Goal: Task Accomplishment & Management: Manage account settings

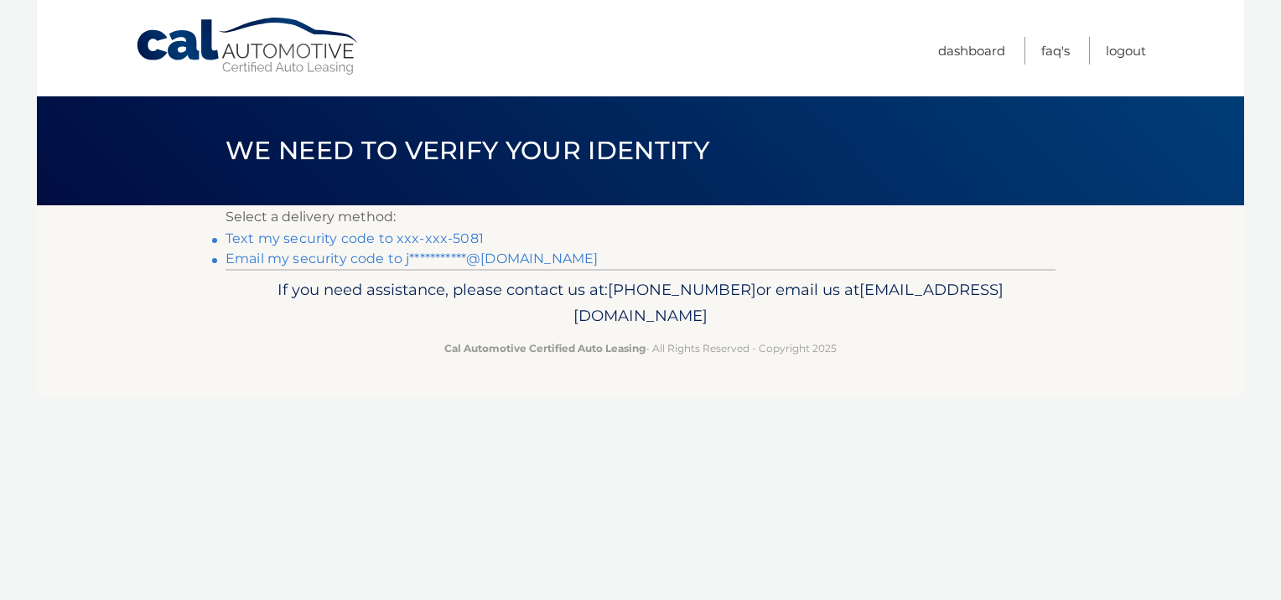
click at [429, 238] on link "Text my security code to xxx-xxx-5081" at bounding box center [355, 239] width 258 height 16
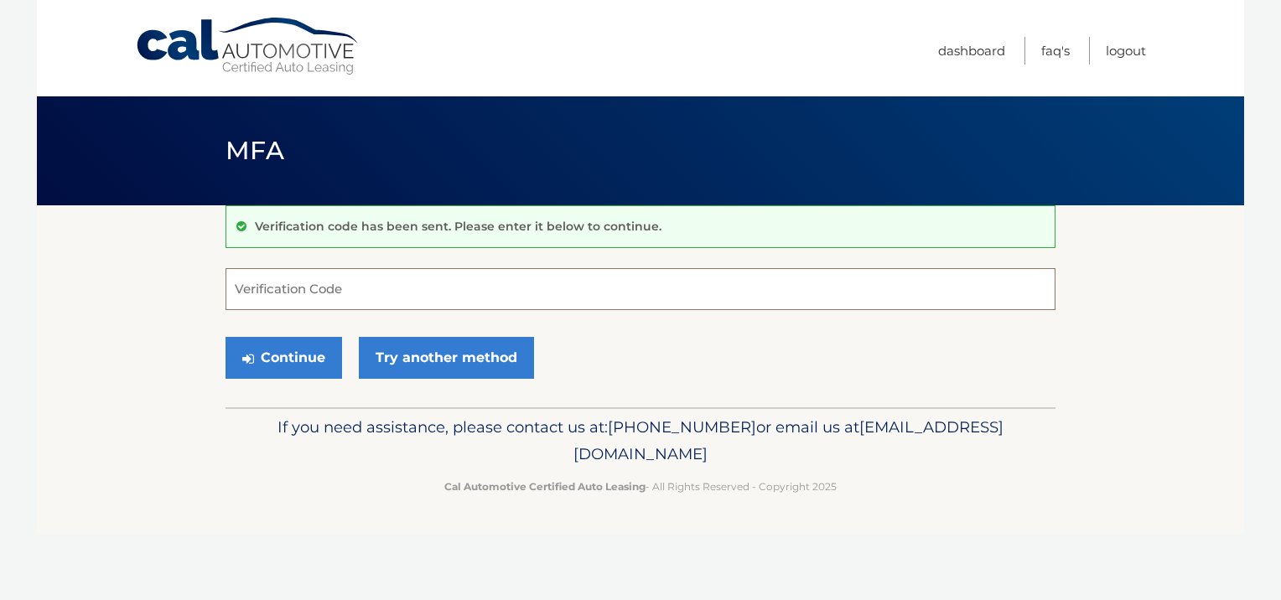
click at [446, 277] on input "Verification Code" at bounding box center [641, 289] width 830 height 42
type input "797562"
click at [292, 356] on button "Continue" at bounding box center [284, 358] width 117 height 42
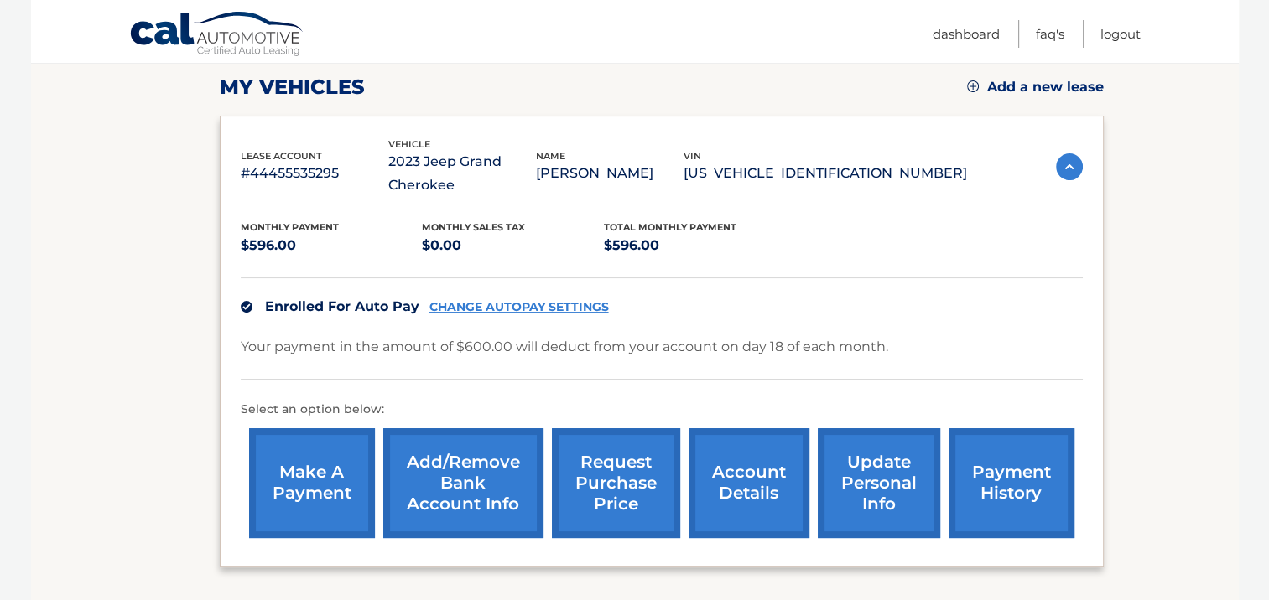
scroll to position [235, 0]
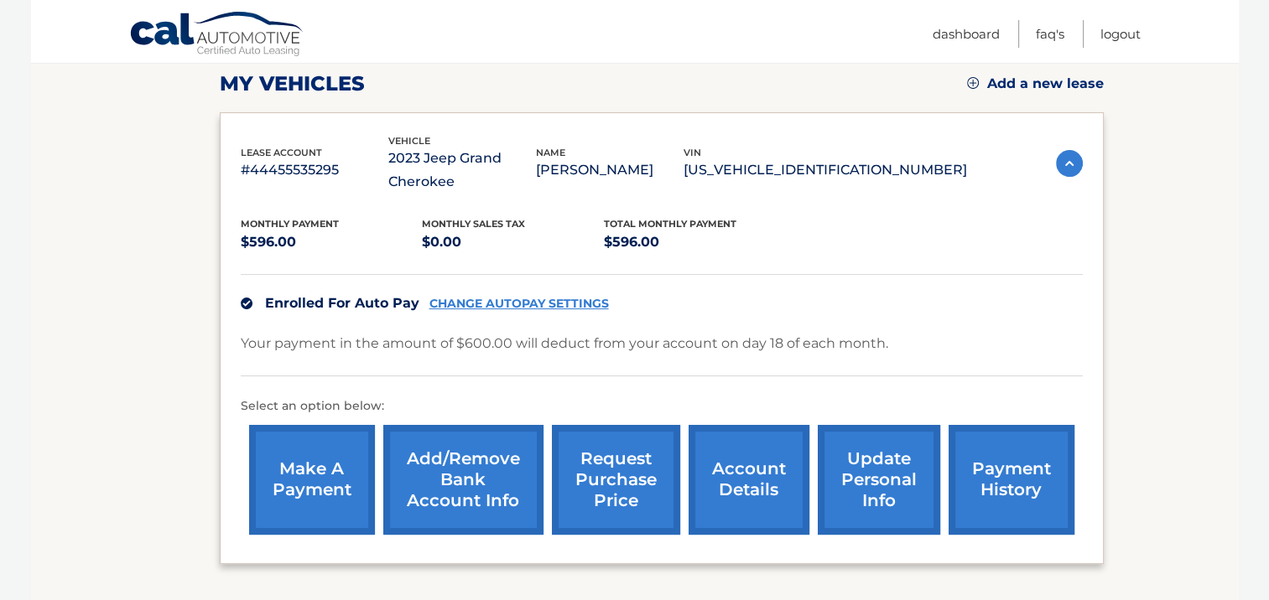
click at [555, 298] on link "CHANGE AUTOPAY SETTINGS" at bounding box center [518, 304] width 179 height 14
click at [745, 463] on link "account details" at bounding box center [748, 480] width 121 height 110
click at [518, 300] on link "CHANGE AUTOPAY SETTINGS" at bounding box center [518, 304] width 179 height 14
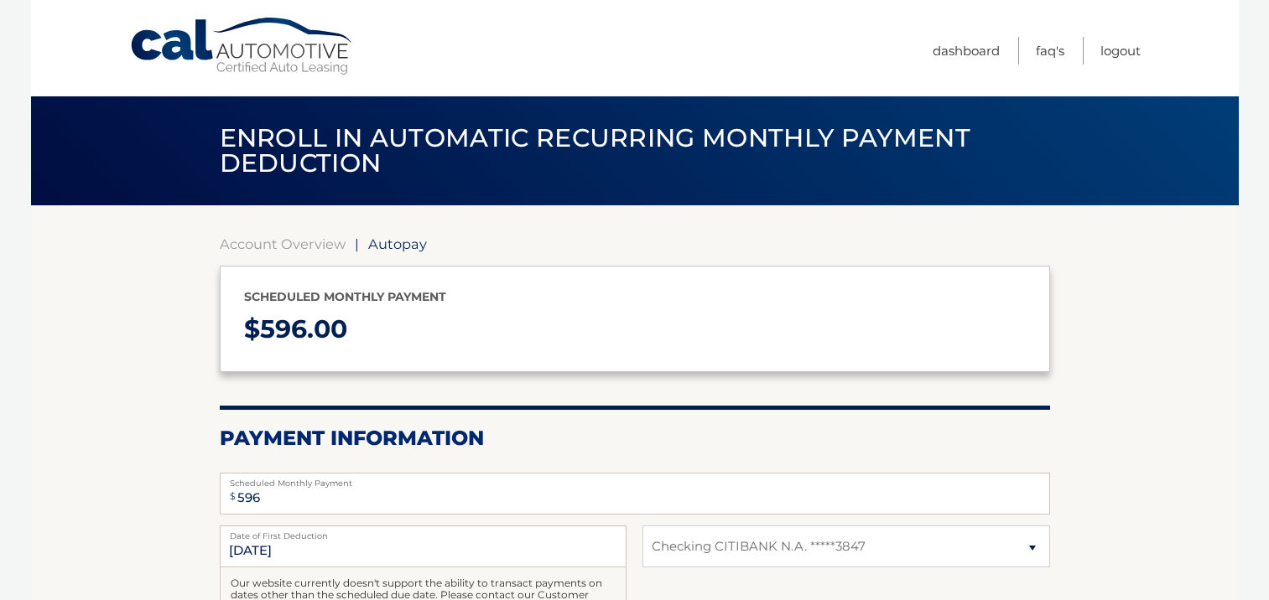
select select "NGE2Y2E3MzktZjJlMC00NjJjLWFlNjctM2VhMjE5NDY2MmYw"
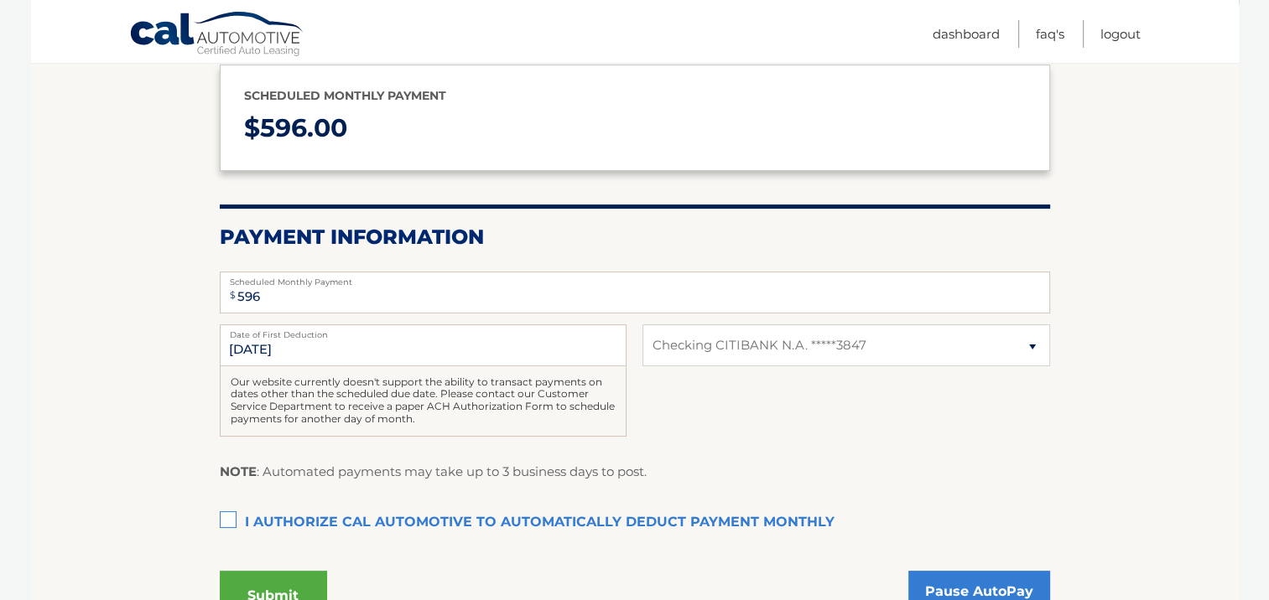
scroll to position [235, 0]
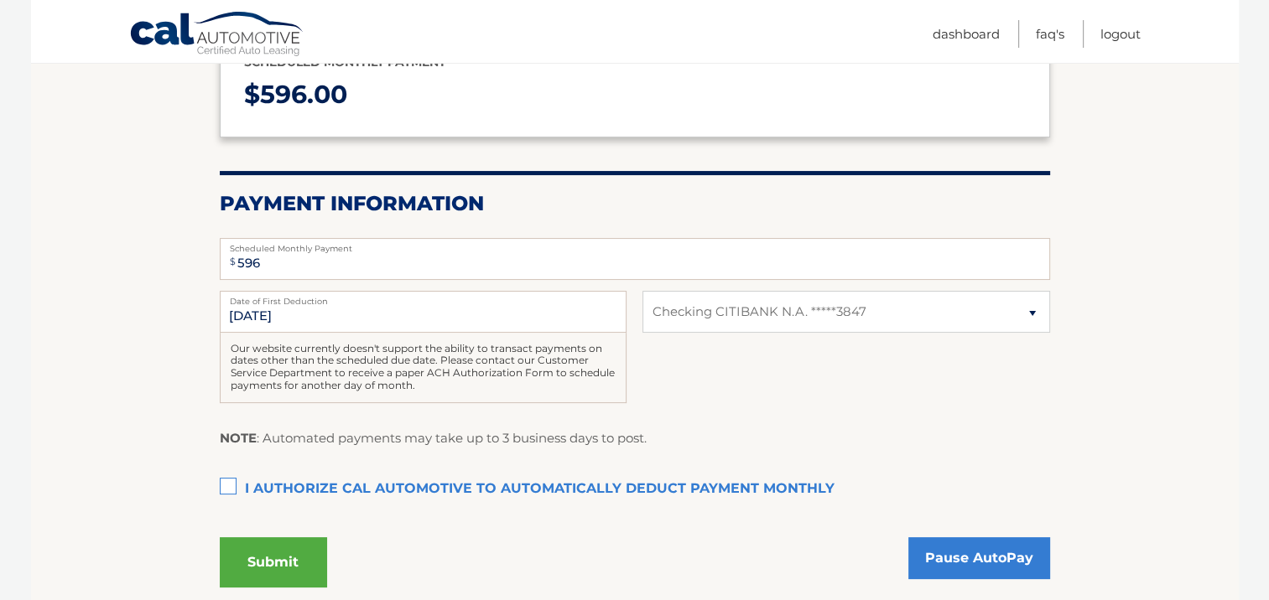
click at [309, 302] on label "Date of First Deduction" at bounding box center [423, 297] width 407 height 13
click at [309, 302] on input "8/18/2025" at bounding box center [423, 312] width 407 height 42
click at [255, 315] on input "8/18/2025" at bounding box center [423, 312] width 407 height 42
click at [257, 310] on input "8/18/2025" at bounding box center [423, 312] width 407 height 42
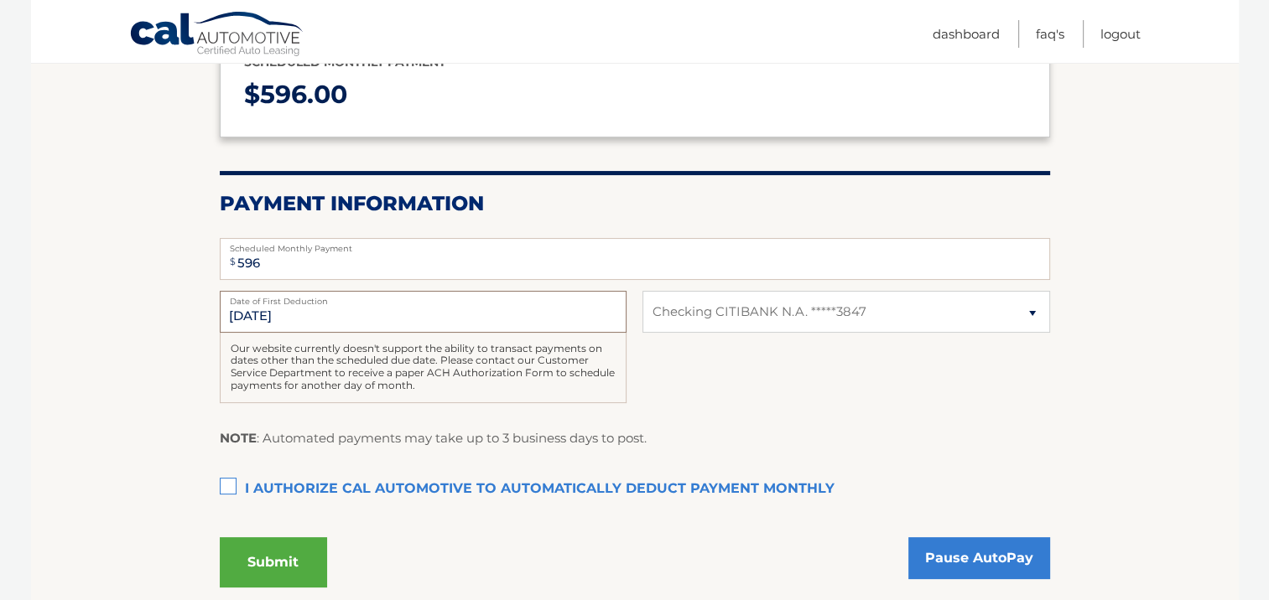
click at [254, 311] on input "8/18/2025" at bounding box center [423, 312] width 407 height 42
click at [251, 318] on input "8/18/2025" at bounding box center [423, 312] width 407 height 42
click at [309, 309] on input "8/18/2025" at bounding box center [423, 312] width 407 height 42
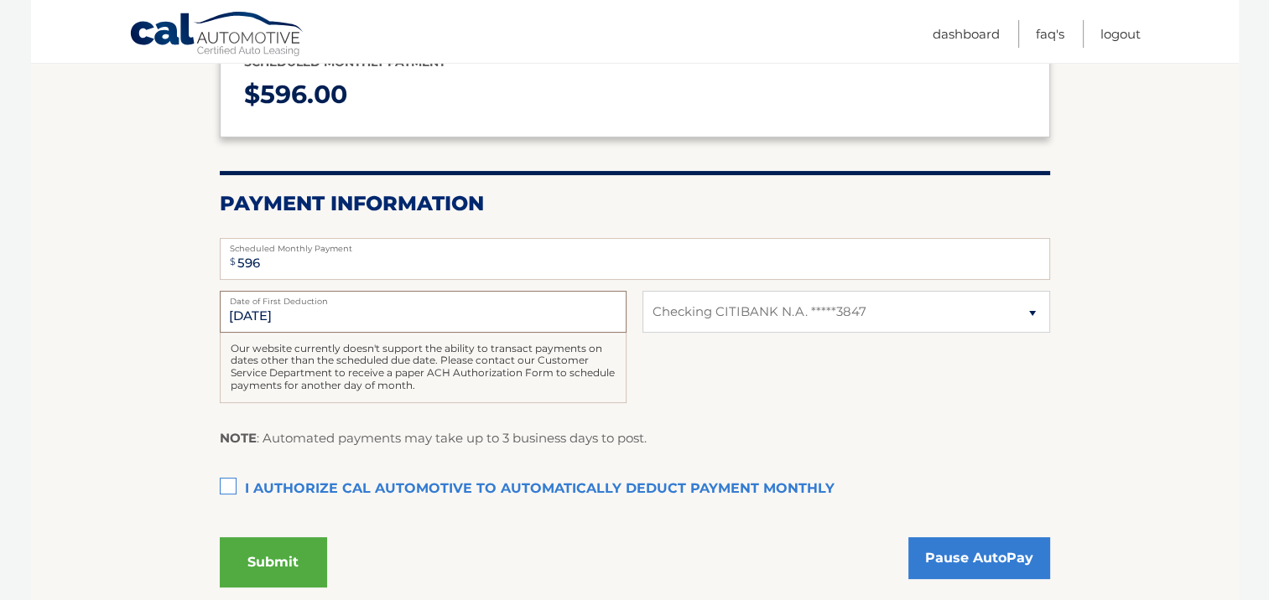
click at [309, 309] on input "8/18/2025" at bounding box center [423, 312] width 407 height 42
click at [345, 309] on input "8/18/2025" at bounding box center [423, 312] width 407 height 42
click at [345, 309] on input "[DATE]" at bounding box center [423, 312] width 407 height 42
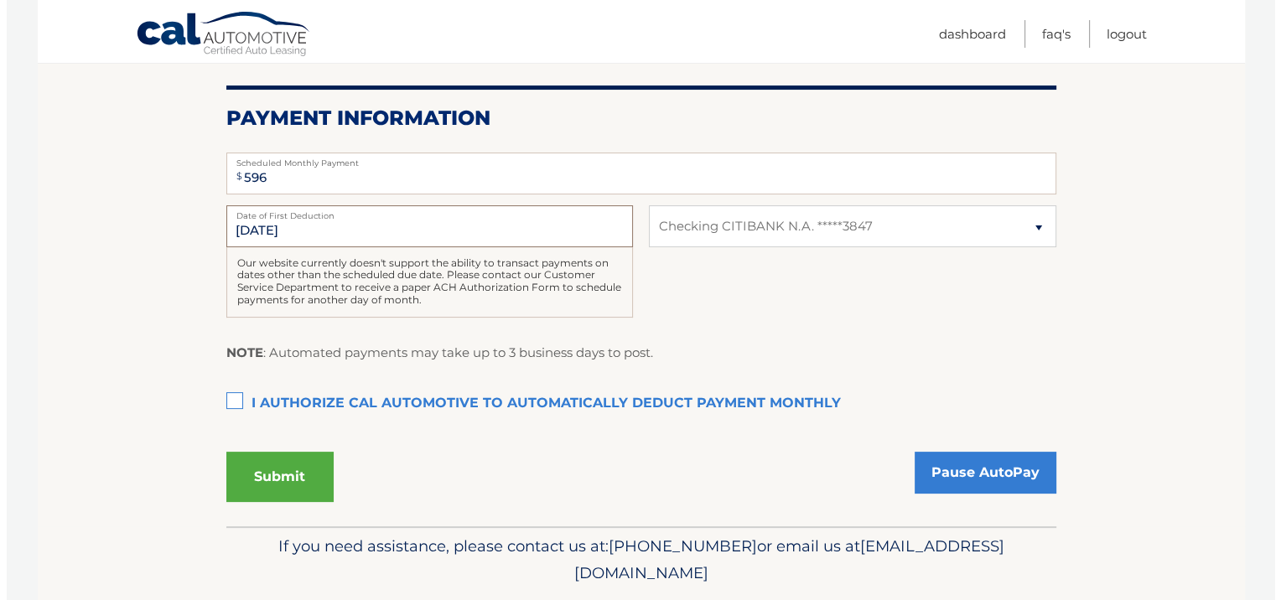
scroll to position [335, 0]
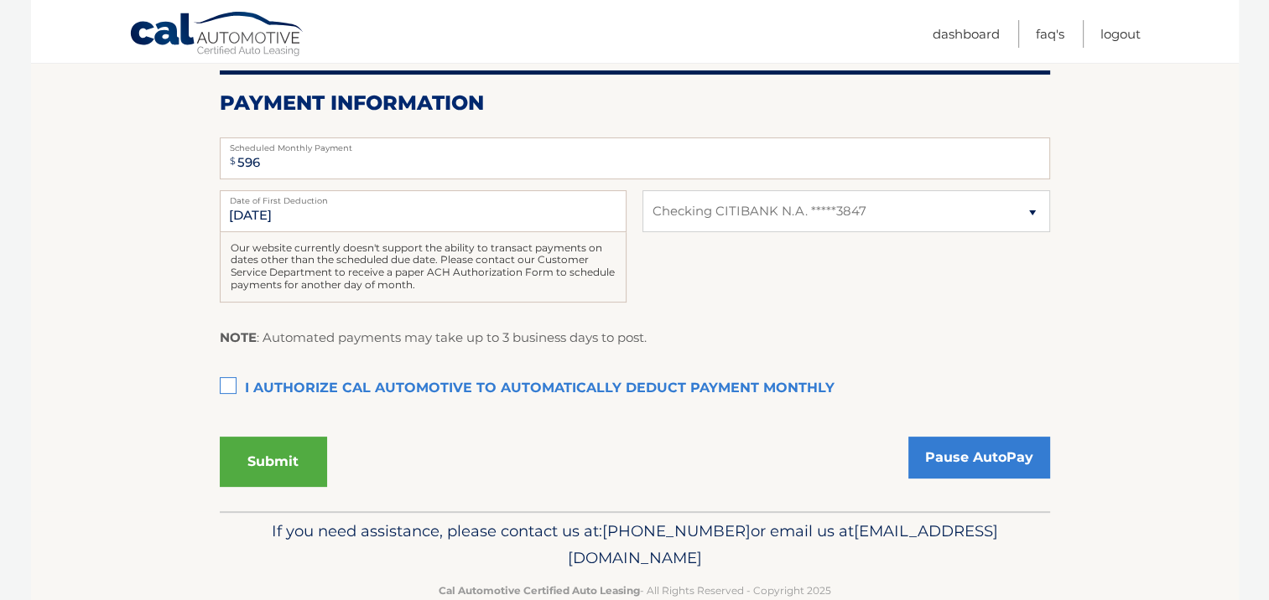
click at [228, 387] on label "I authorize cal automotive to automatically deduct payment monthly This checkbo…" at bounding box center [635, 389] width 830 height 34
click at [0, 0] on input "I authorize cal automotive to automatically deduct payment monthly This checkbo…" at bounding box center [0, 0] width 0 height 0
click at [322, 224] on input "[DATE]" at bounding box center [423, 211] width 407 height 42
click at [271, 466] on button "Submit" at bounding box center [273, 462] width 107 height 50
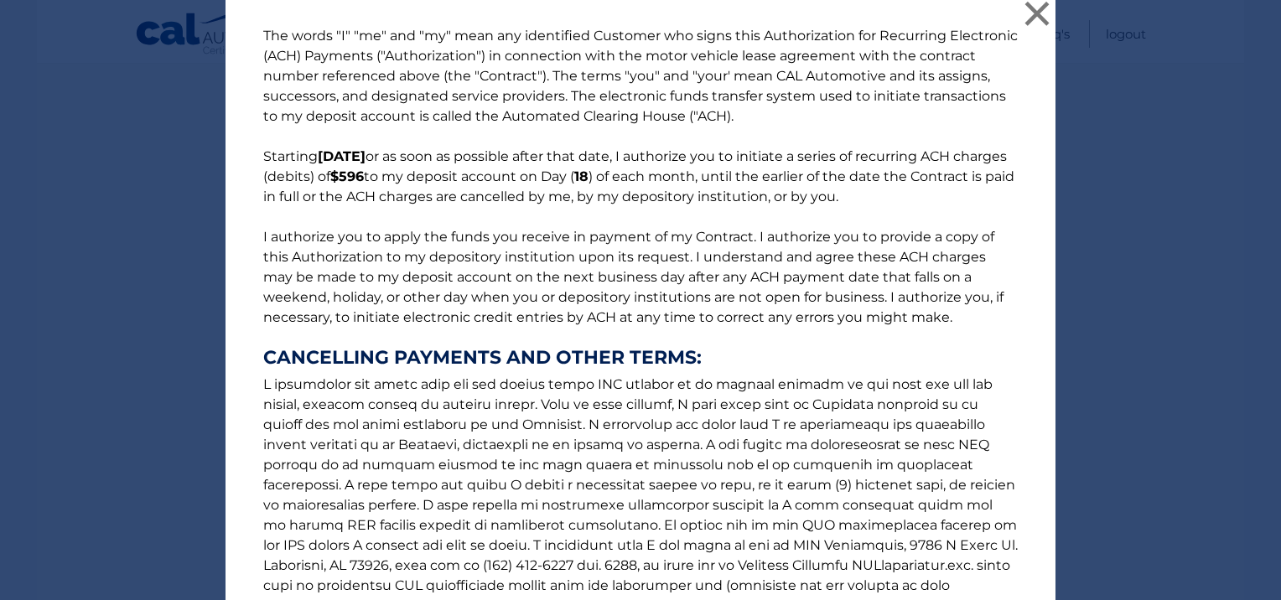
scroll to position [0, 0]
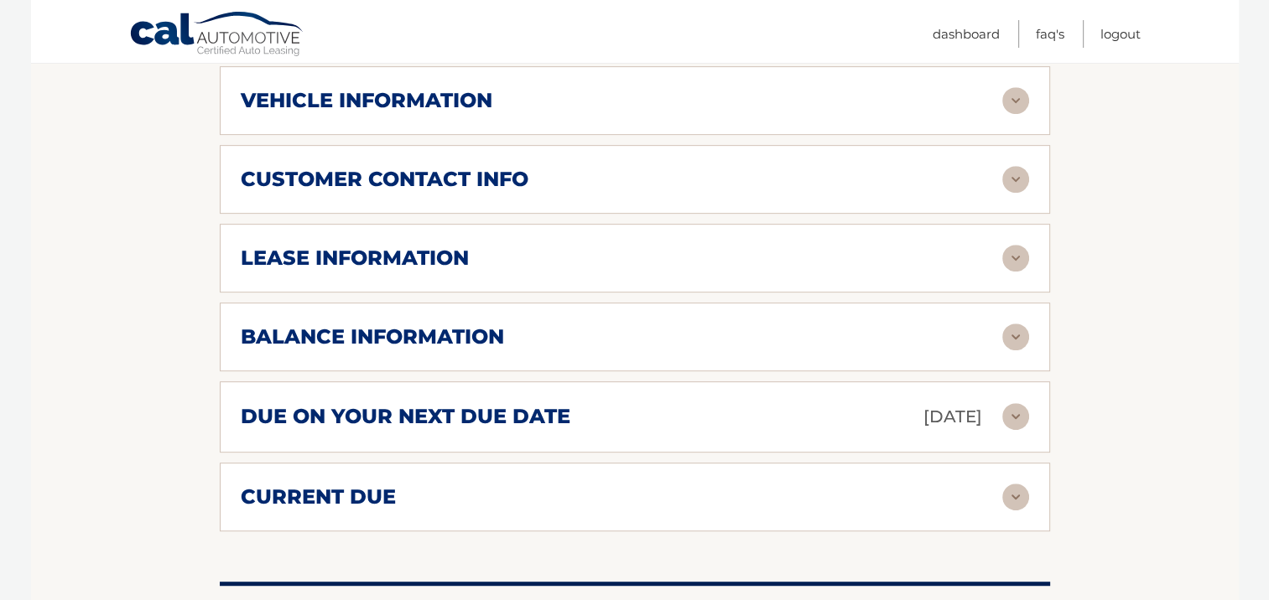
scroll to position [805, 0]
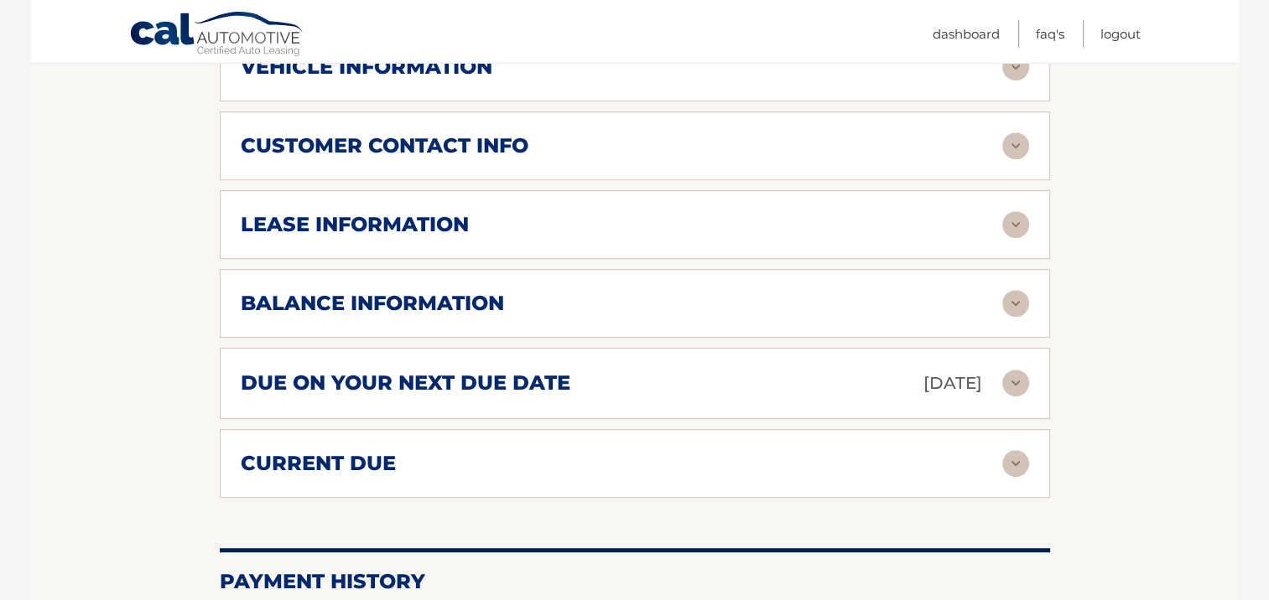
click at [1008, 374] on img at bounding box center [1015, 383] width 27 height 27
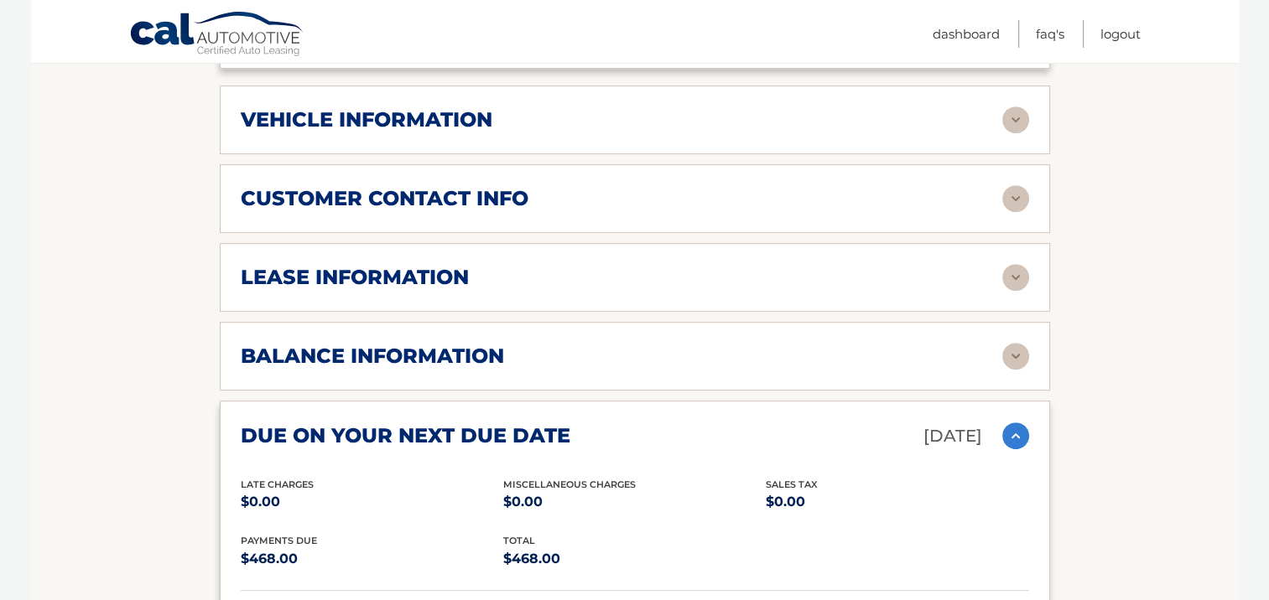
scroll to position [738, 0]
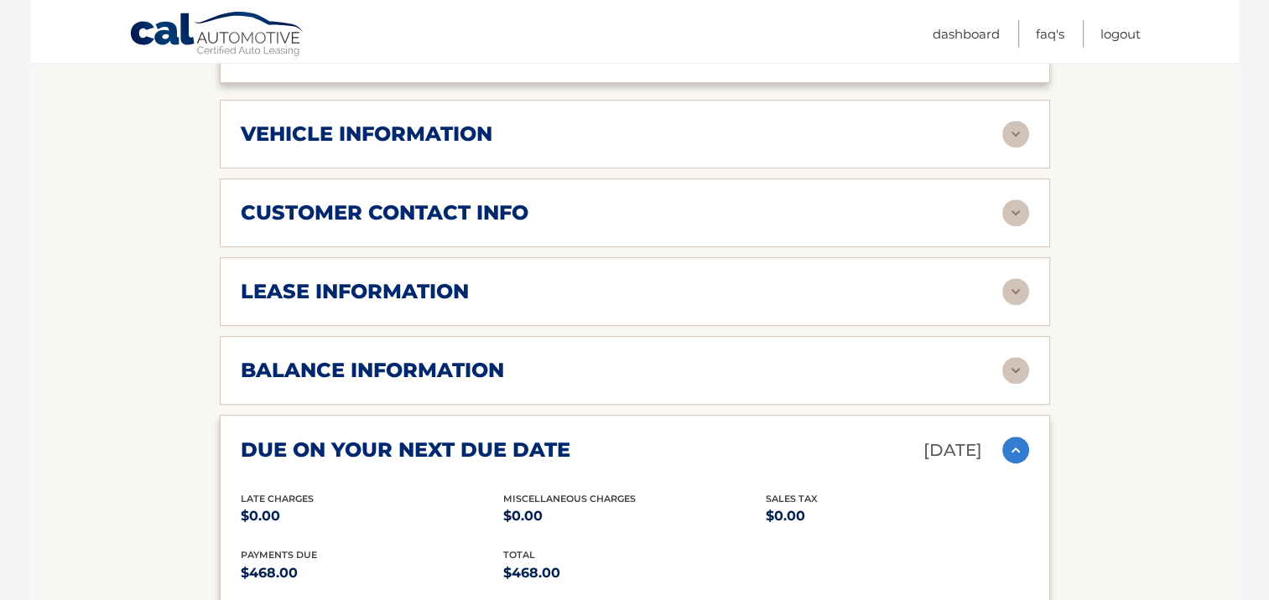
click at [454, 361] on h2 "balance information" at bounding box center [372, 370] width 263 height 25
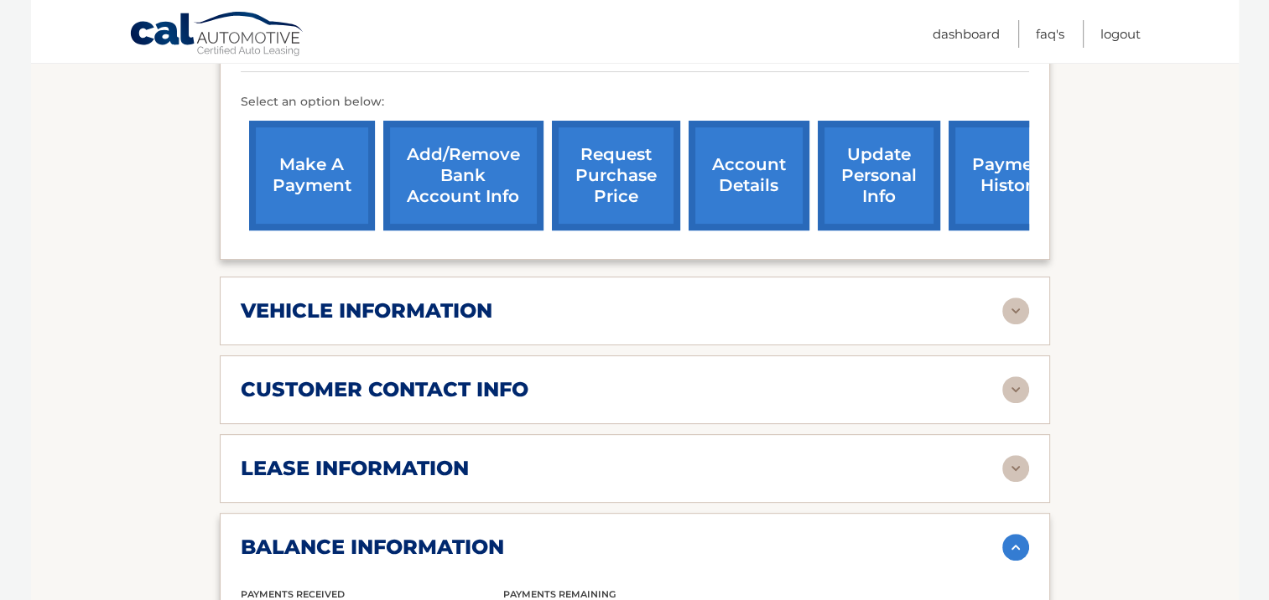
scroll to position [537, 0]
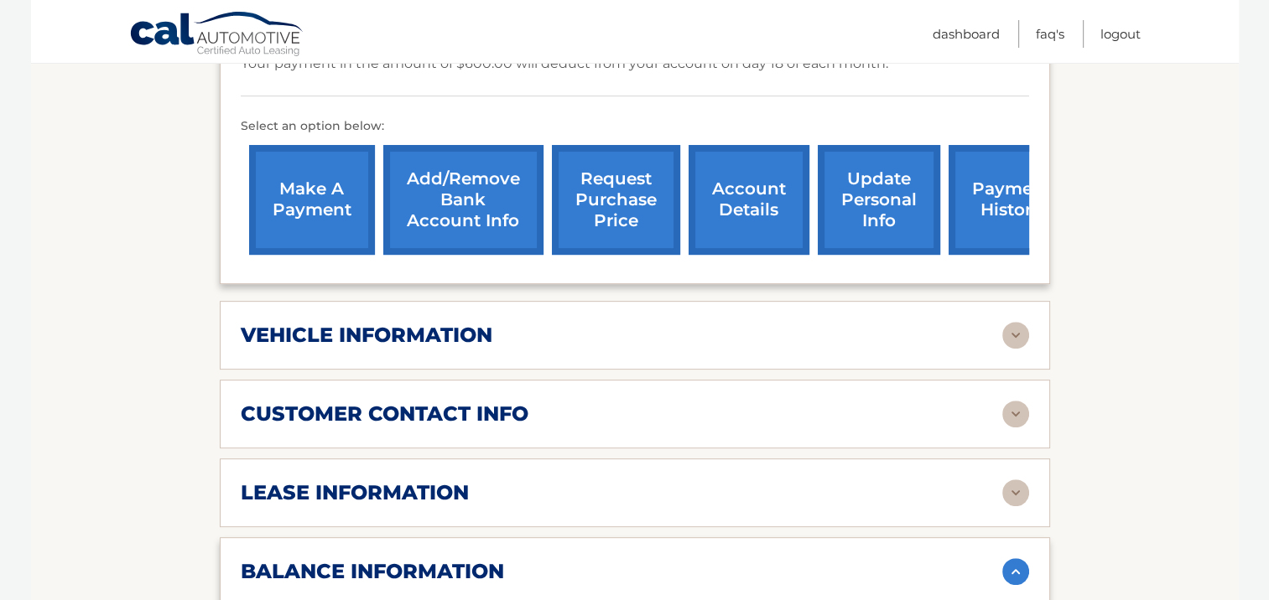
click at [307, 189] on link "make a payment" at bounding box center [312, 200] width 126 height 110
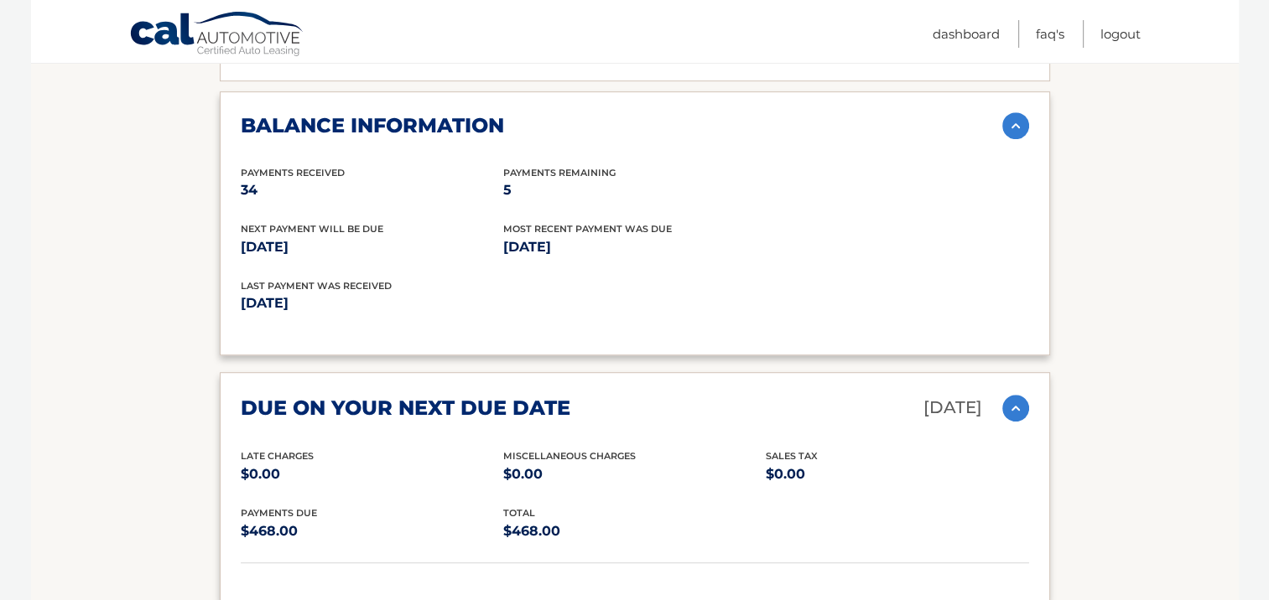
scroll to position [973, 0]
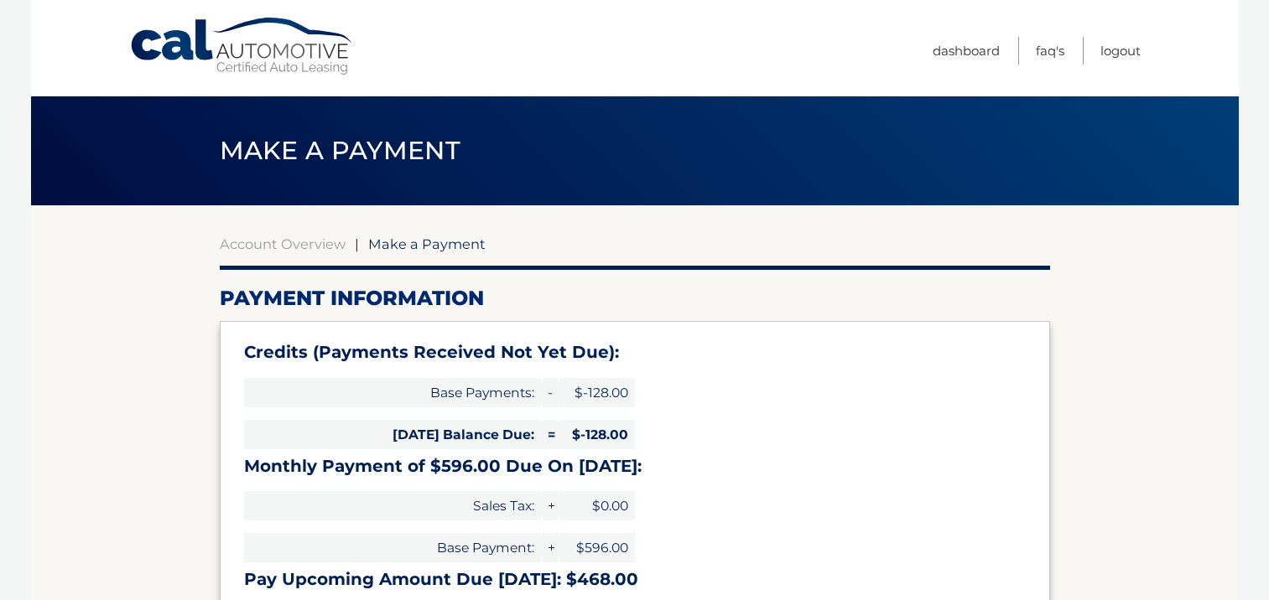
select select "NGE2Y2E3MzktZjJlMC00NjJjLWFlNjctM2VhMjE5NDY2MmYw"
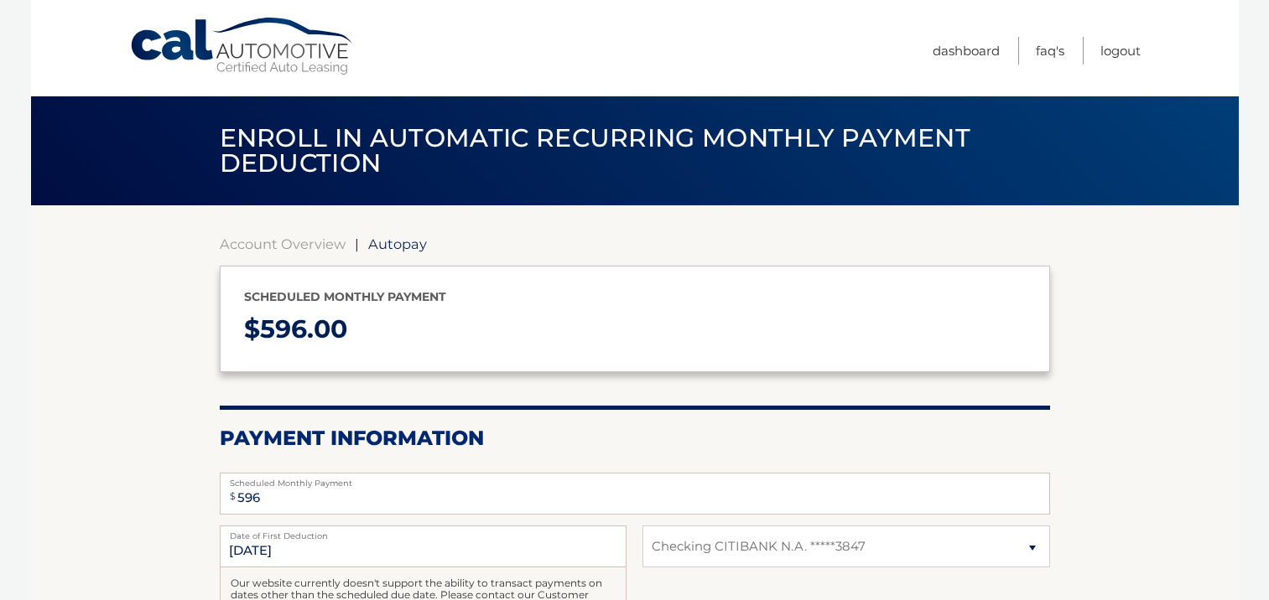
select select "NGE2Y2E3MzktZjJlMC00NjJjLWFlNjctM2VhMjE5NDY2MmYw"
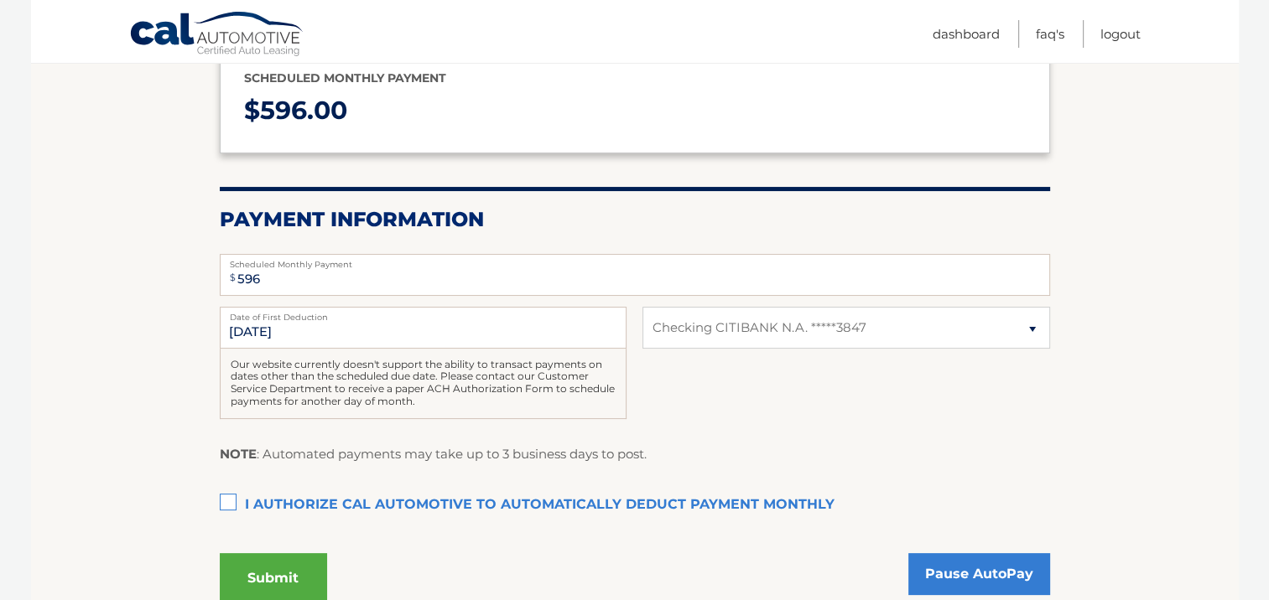
scroll to position [235, 0]
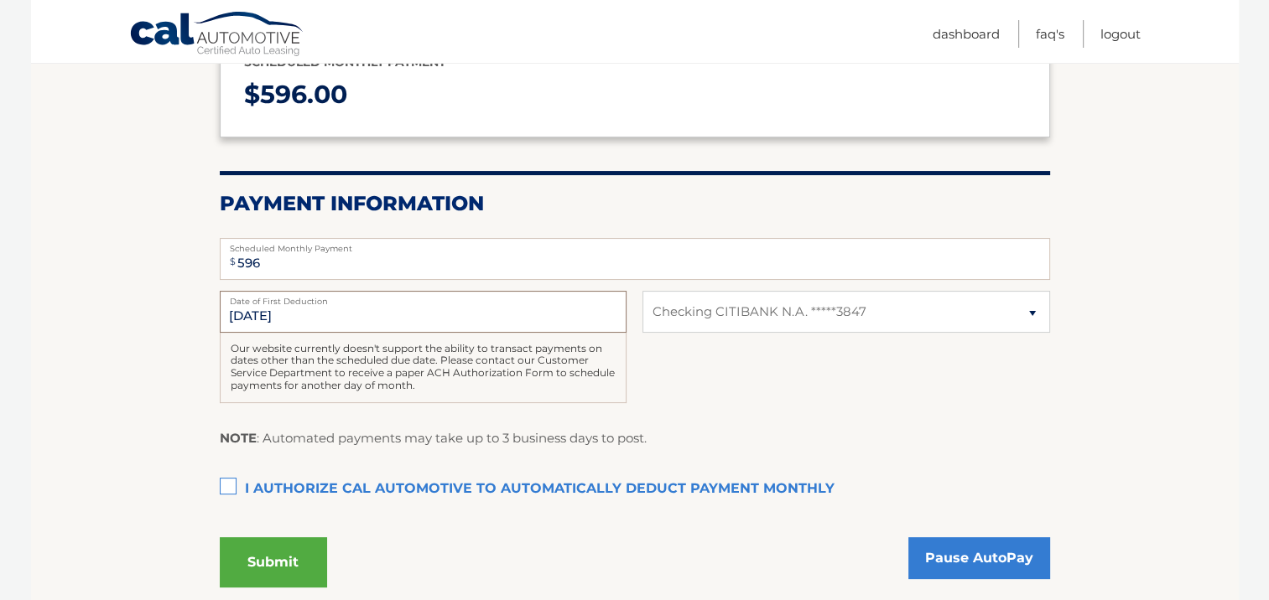
click at [275, 309] on input "8/18/2025" at bounding box center [423, 312] width 407 height 42
click at [288, 307] on input "8/18/2025" at bounding box center [423, 312] width 407 height 42
click at [301, 319] on input "8/18/2025" at bounding box center [423, 312] width 407 height 42
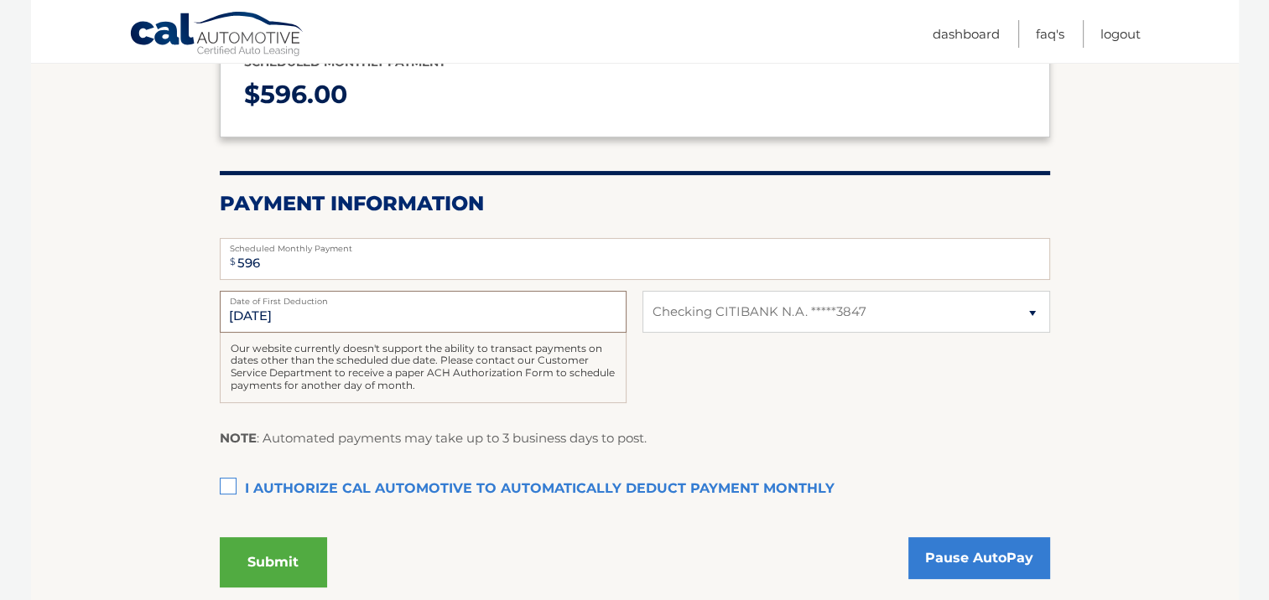
click at [301, 319] on input "8/18/2025" at bounding box center [423, 312] width 407 height 42
click at [225, 484] on label "I authorize cal automotive to automatically deduct payment monthly This checkbo…" at bounding box center [635, 490] width 830 height 34
click at [0, 0] on input "I authorize cal automotive to automatically deduct payment monthly This checkbo…" at bounding box center [0, 0] width 0 height 0
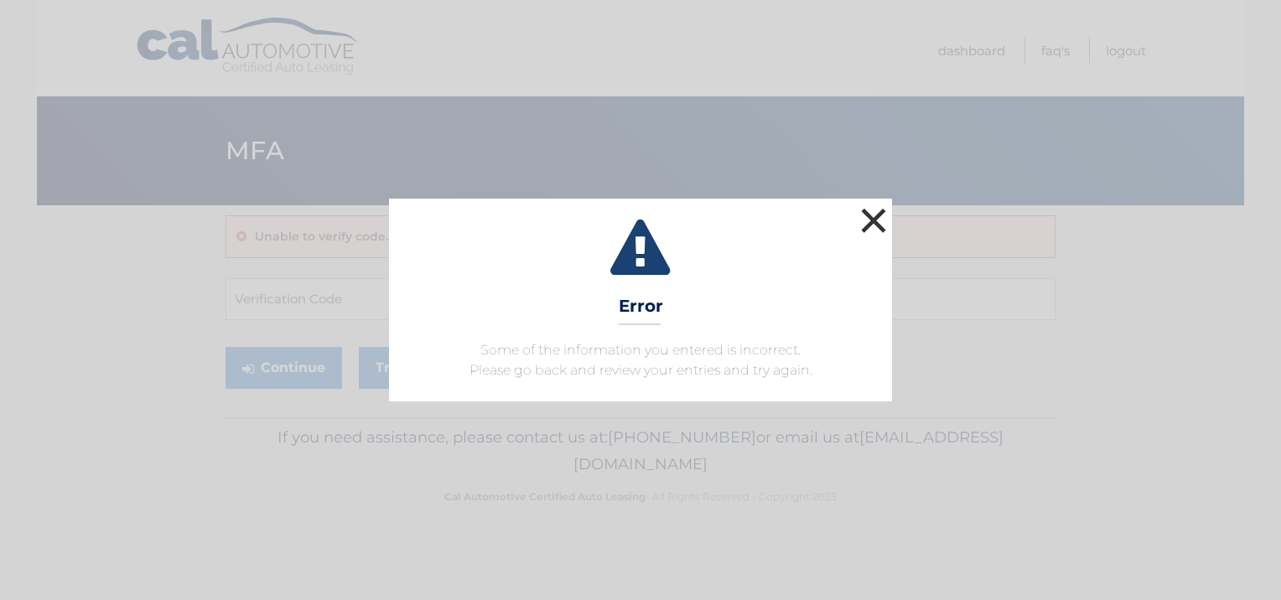
click at [872, 214] on button "×" at bounding box center [874, 221] width 34 height 34
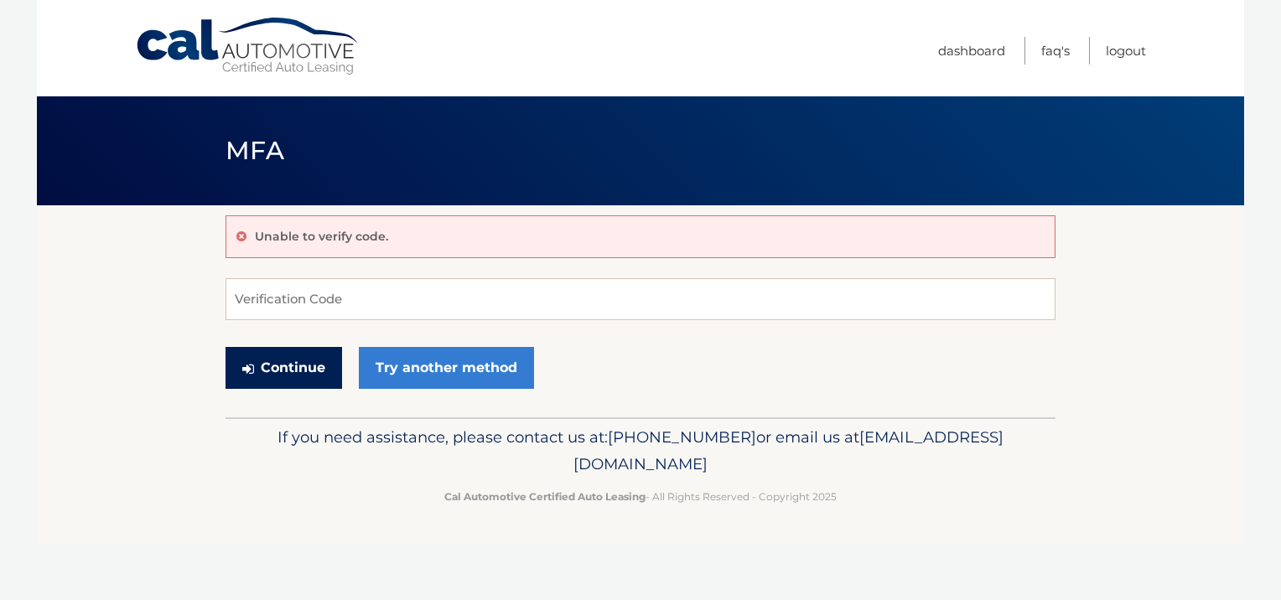
click at [273, 357] on button "Continue" at bounding box center [284, 368] width 117 height 42
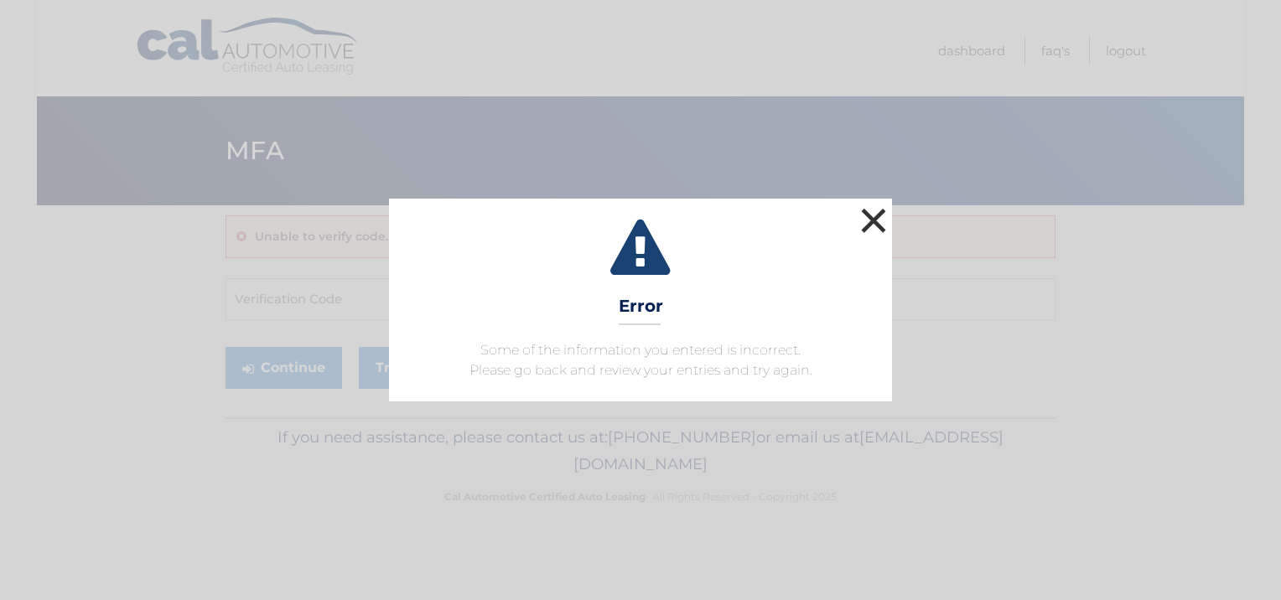
click at [869, 221] on button "×" at bounding box center [874, 221] width 34 height 34
